Goal: Find specific page/section: Find specific page/section

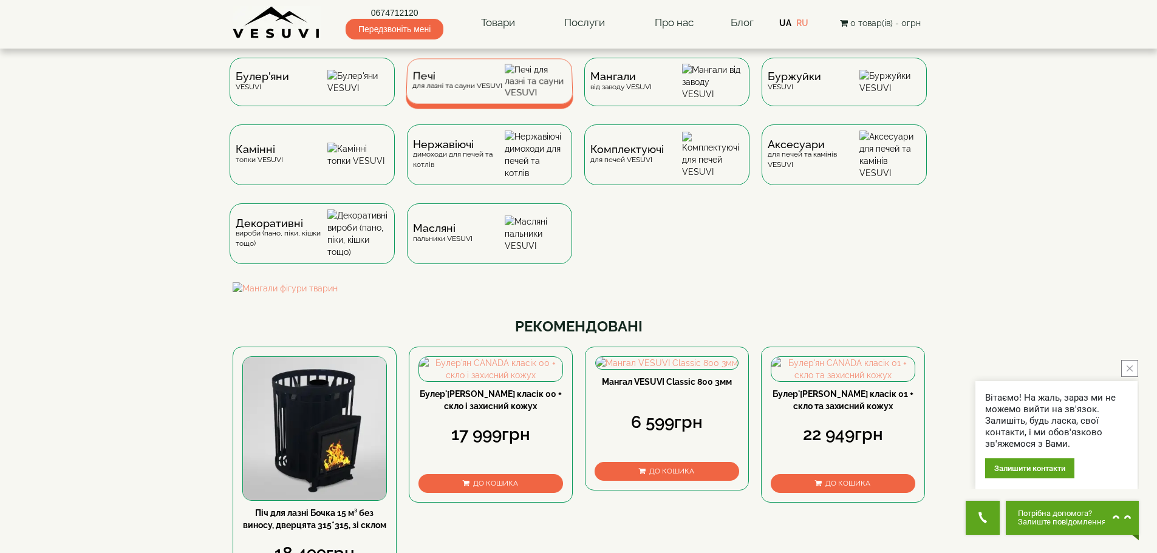
click at [437, 81] on span "Печі" at bounding box center [457, 76] width 90 height 9
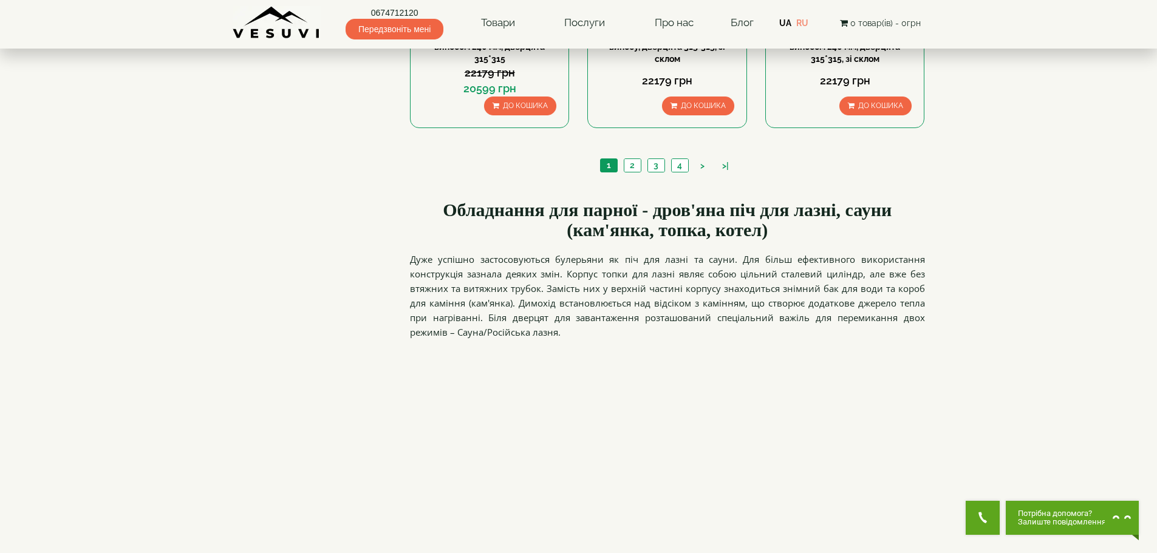
scroll to position [1883, 0]
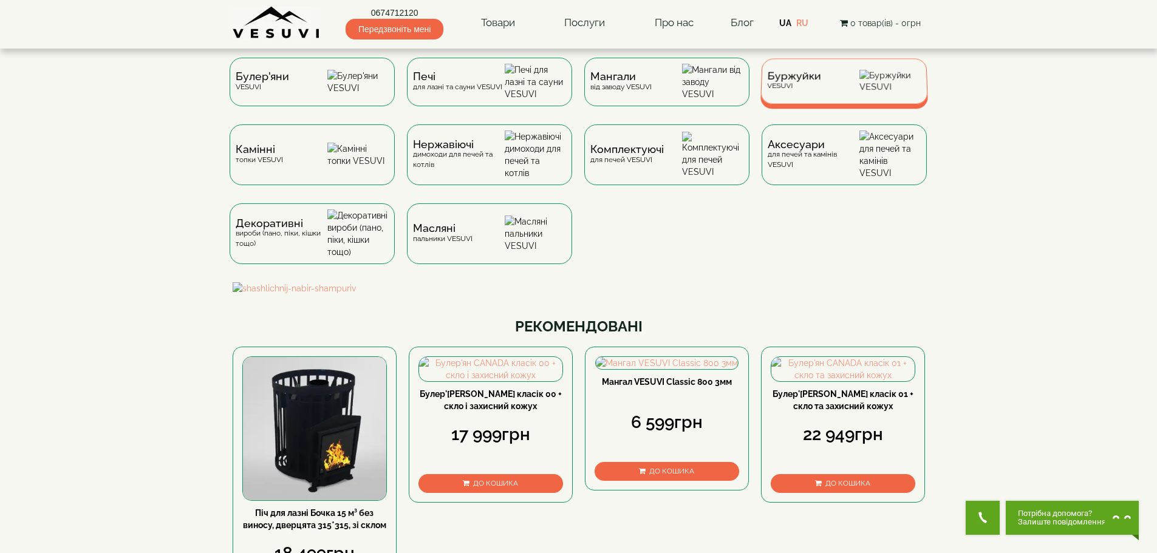
click at [803, 81] on span "Буржуйки" at bounding box center [794, 76] width 54 height 9
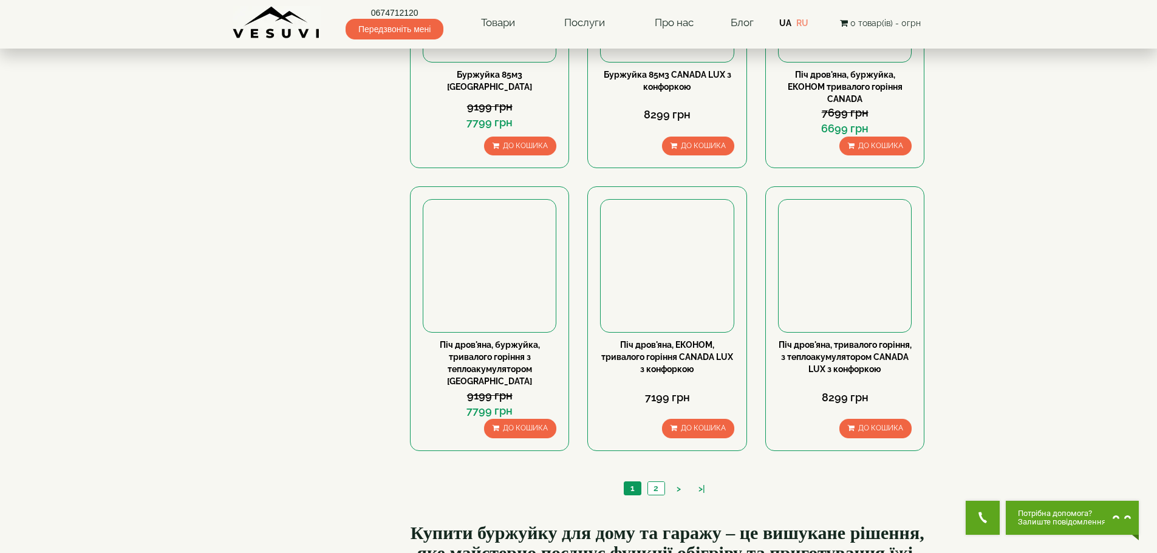
scroll to position [972, 0]
